Goal: Task Accomplishment & Management: Manage account settings

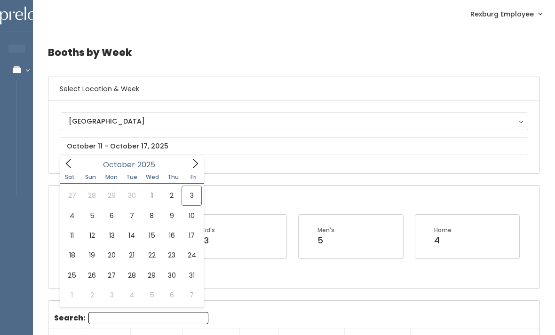
type input "[DATE] to [DATE]"
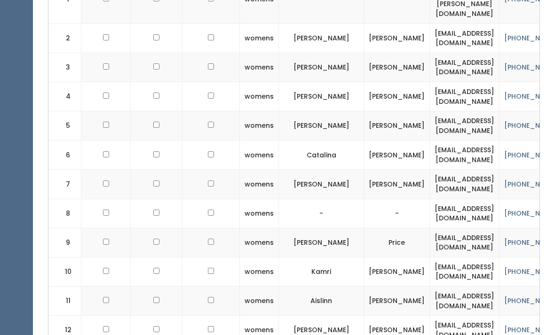
scroll to position [393, 0]
click at [103, 268] on input "checkbox" at bounding box center [106, 271] width 6 height 6
checkbox input "true"
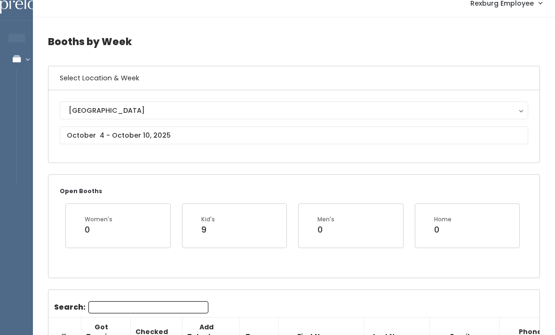
scroll to position [0, 0]
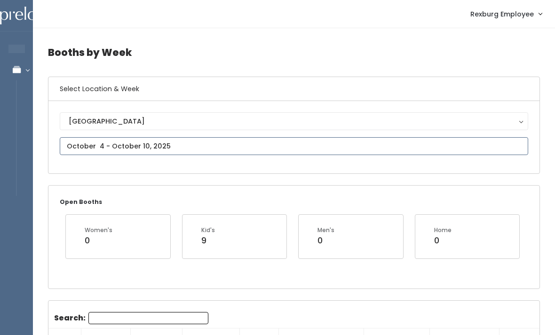
click at [193, 144] on input "text" at bounding box center [294, 146] width 468 height 18
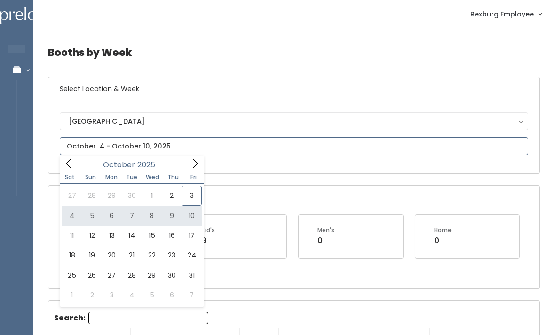
type input "[DATE] to [DATE]"
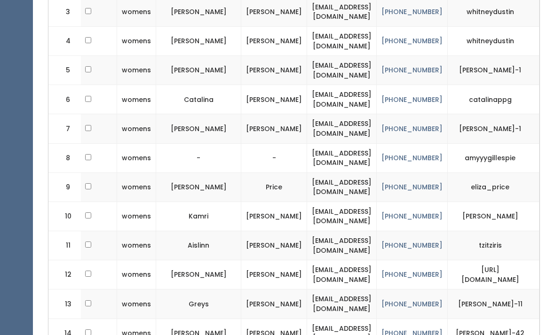
scroll to position [448, 0]
click at [537, 85] on td "catalinappg" at bounding box center [494, 99] width 92 height 29
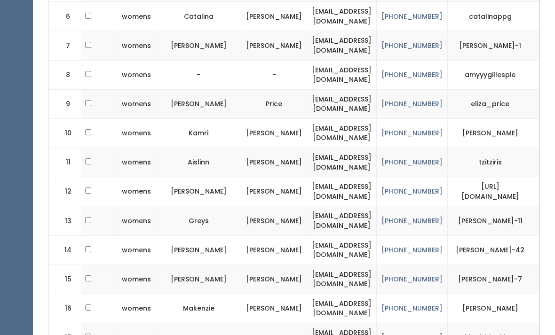
scroll to position [532, 0]
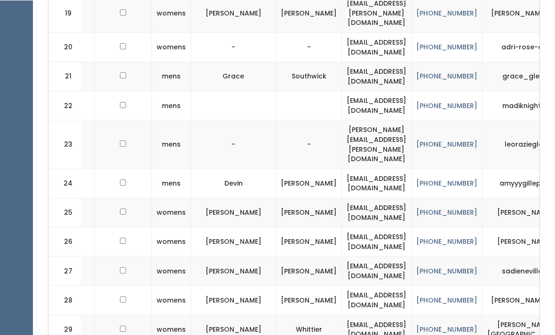
scroll to position [0, 86]
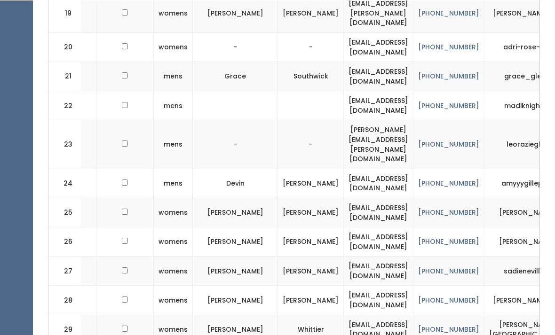
click at [122, 325] on input "checkbox" at bounding box center [125, 328] width 6 height 6
checkbox input "true"
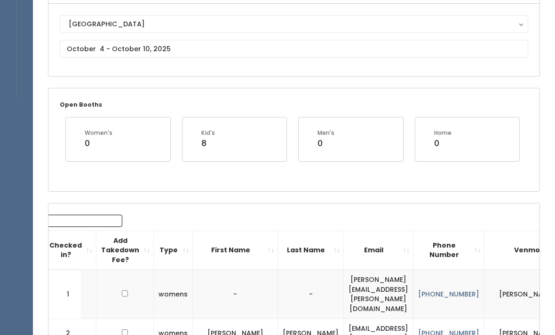
scroll to position [0, 0]
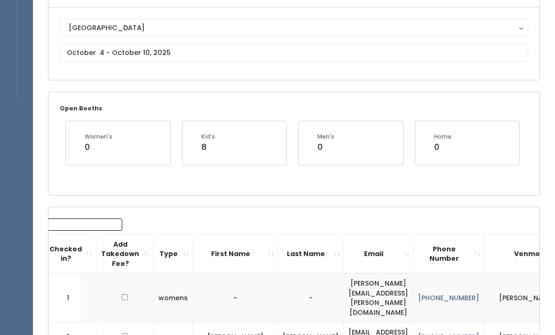
click at [92, 219] on input "Search:" at bounding box center [62, 225] width 120 height 12
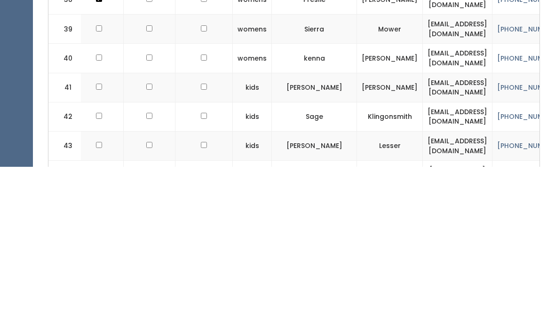
scroll to position [1365, 0]
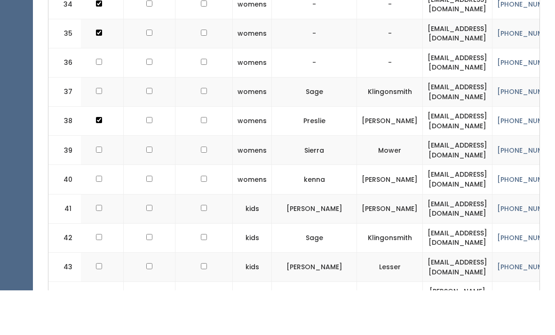
type input "M"
click at [100, 221] on input "checkbox" at bounding box center [99, 224] width 6 height 6
checkbox input "true"
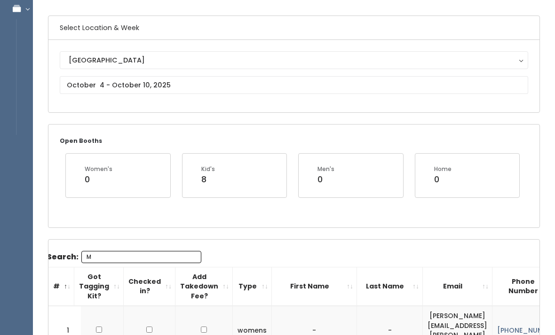
scroll to position [0, 0]
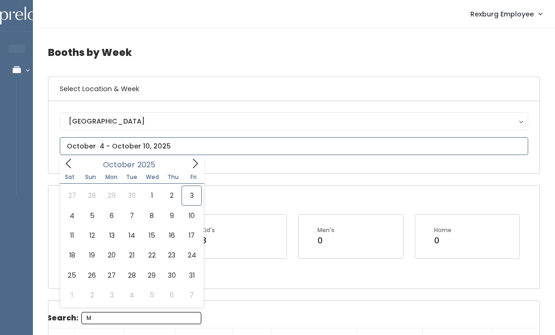
click at [78, 166] on div "October 2025" at bounding box center [132, 163] width 144 height 15
click at [76, 163] on span at bounding box center [69, 163] width 18 height 15
type input "August 30 to September 5"
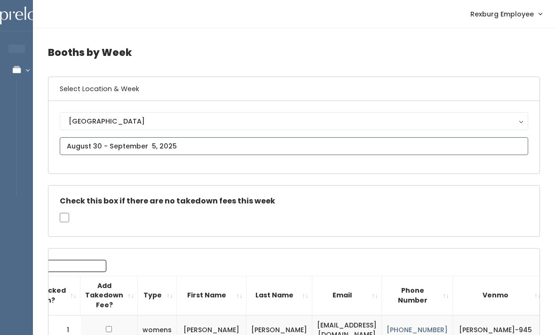
click at [159, 144] on input "text" at bounding box center [294, 146] width 468 height 18
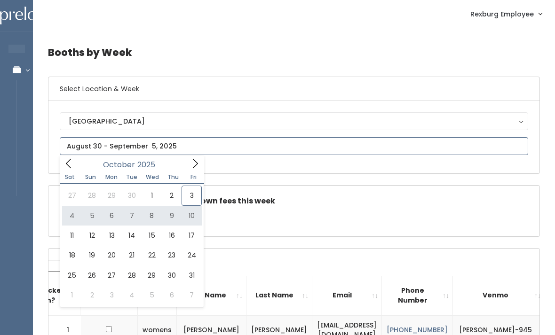
type input "October 4 to October 10"
